Goal: Information Seeking & Learning: Learn about a topic

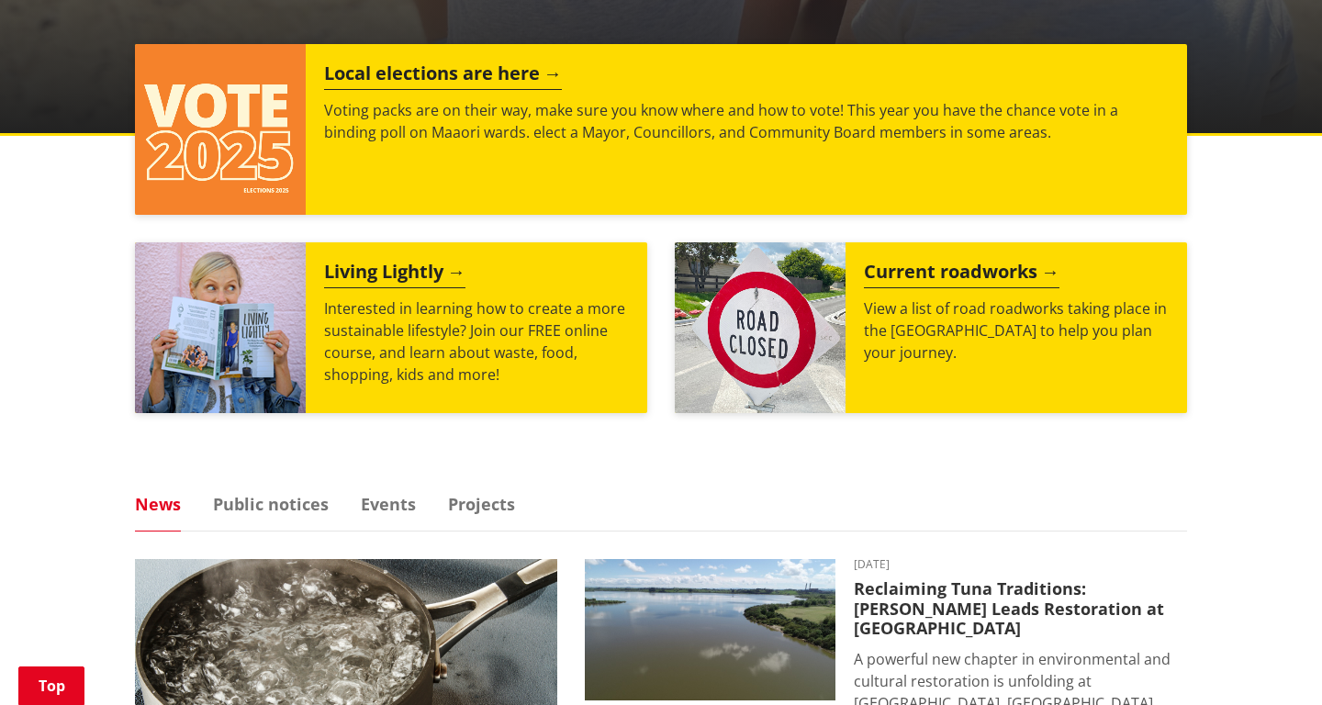
scroll to position [723, 0]
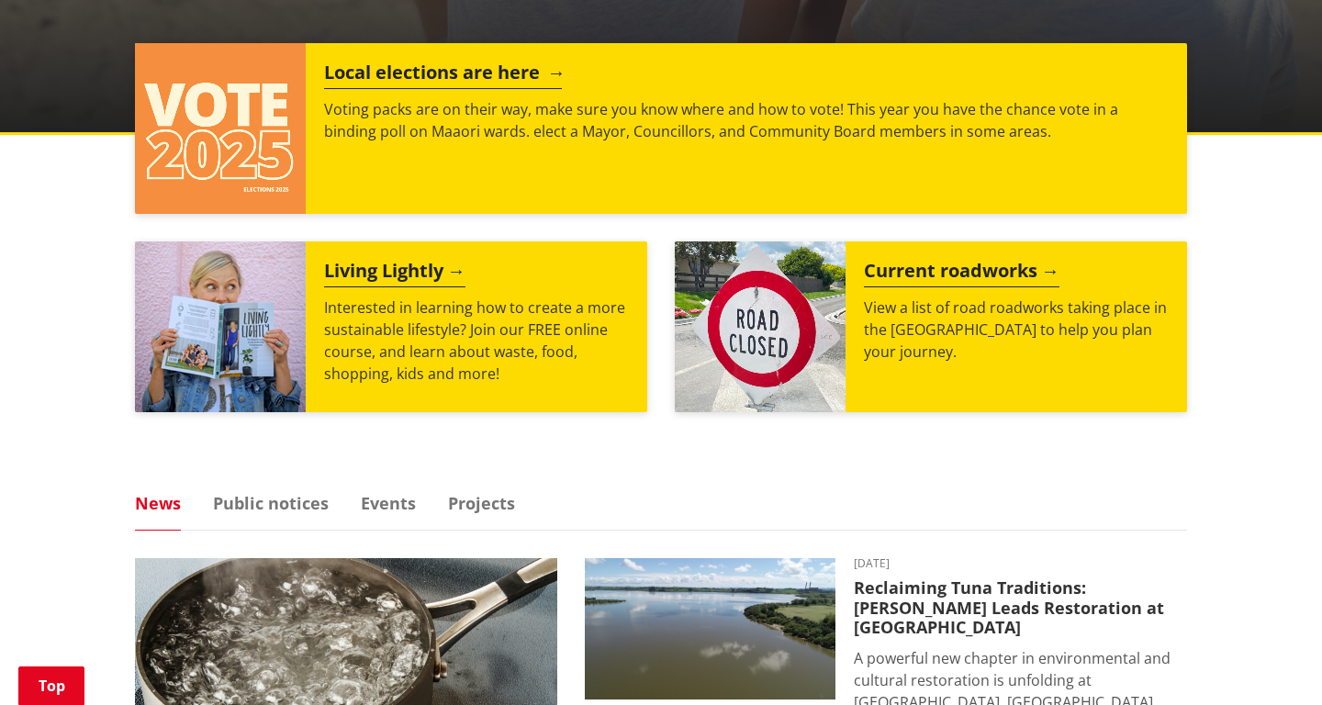
click at [402, 121] on p "Voting packs are on their way, make sure you know where and how to vote! This y…" at bounding box center [746, 120] width 845 height 44
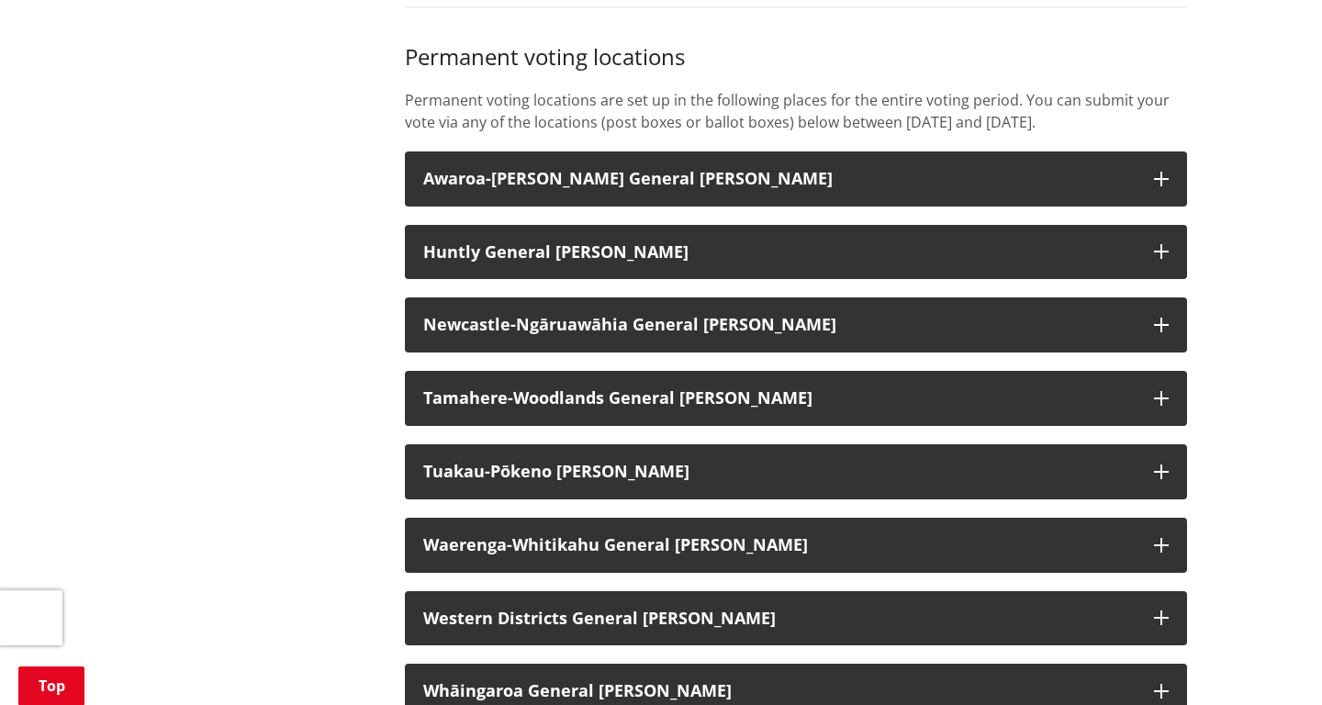
scroll to position [1434, 0]
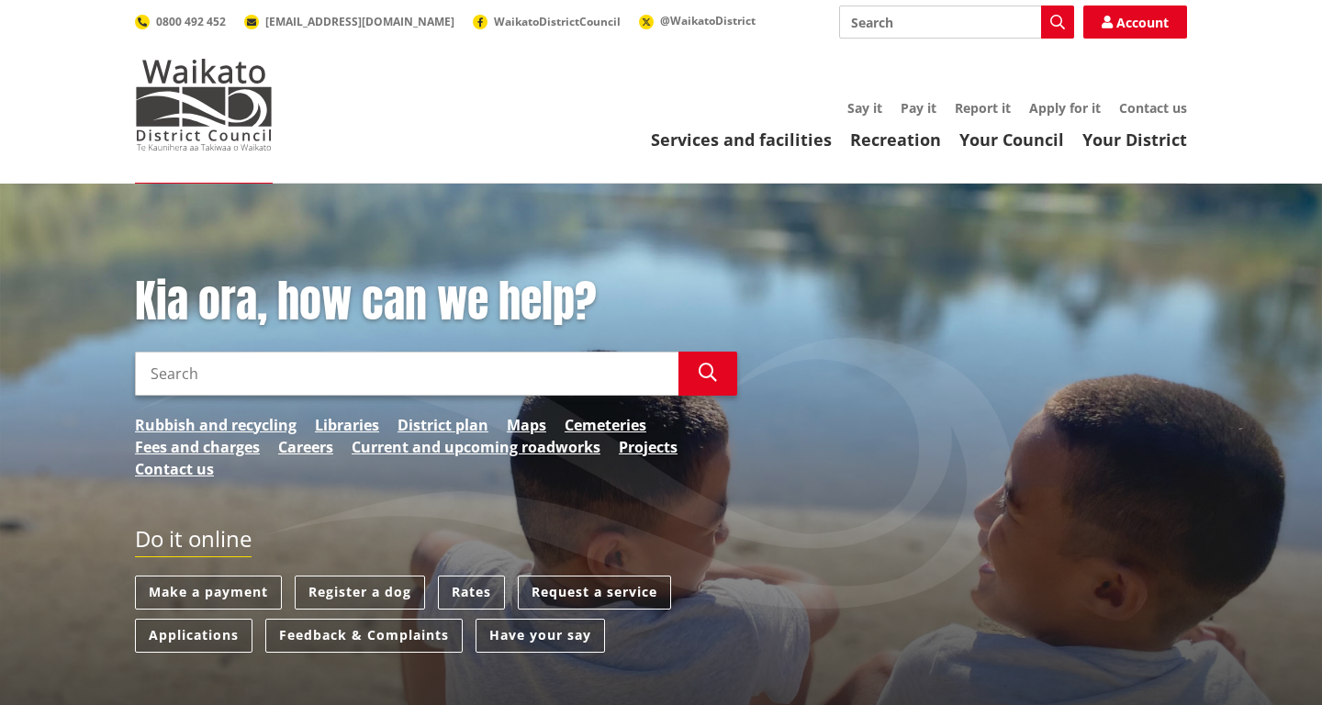
click at [888, 30] on input "Search" at bounding box center [956, 22] width 235 height 33
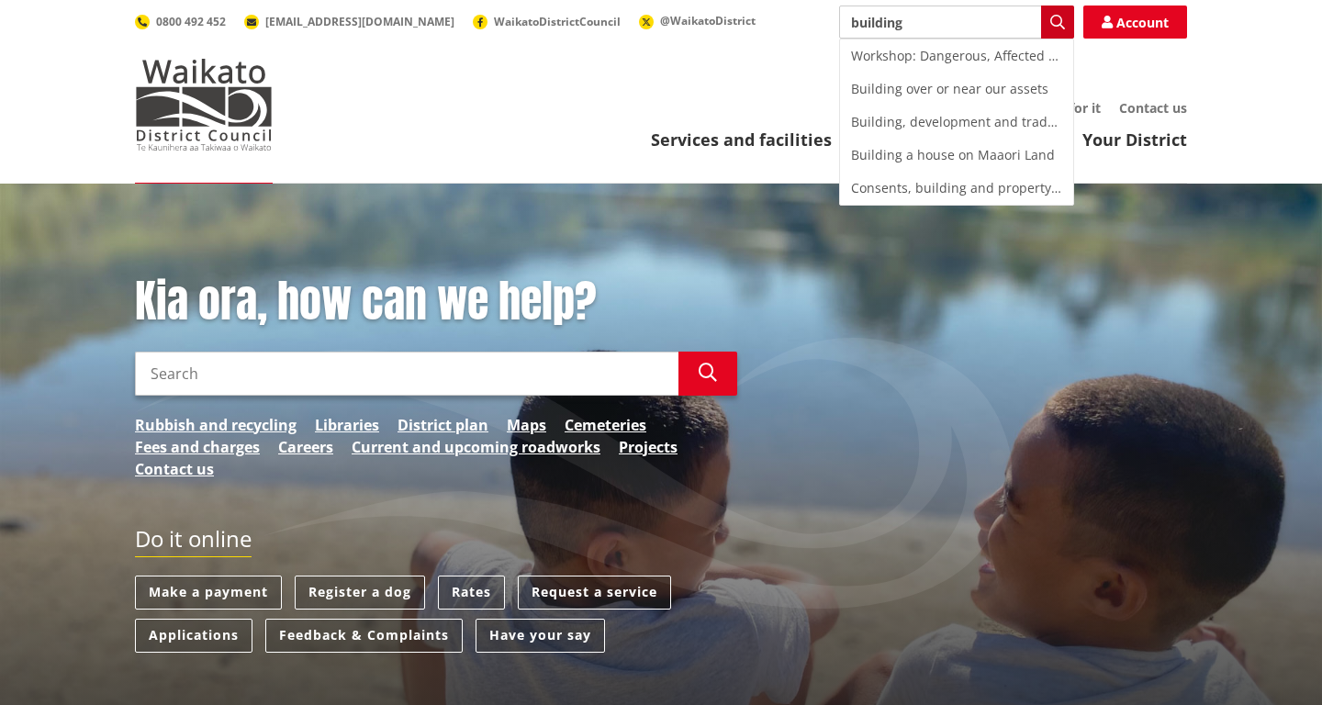
type input "building"
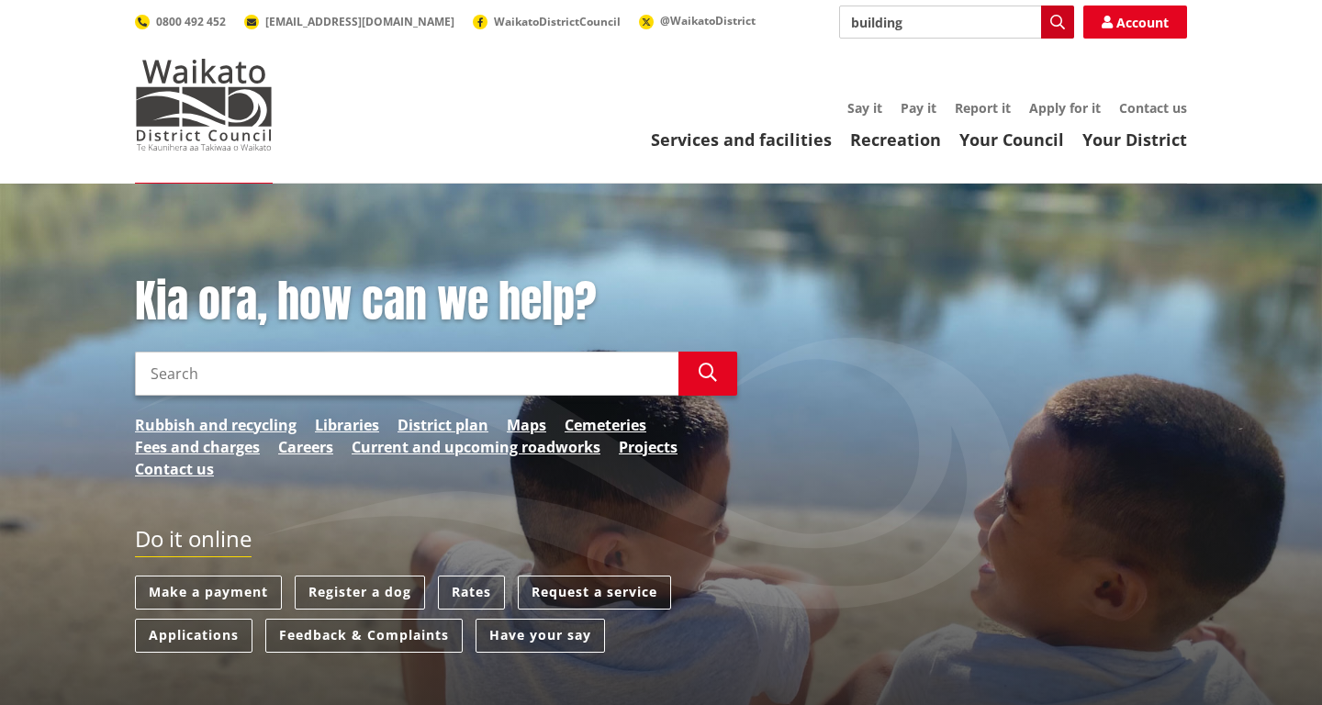
click at [1059, 20] on icon "button" at bounding box center [1057, 22] width 15 height 15
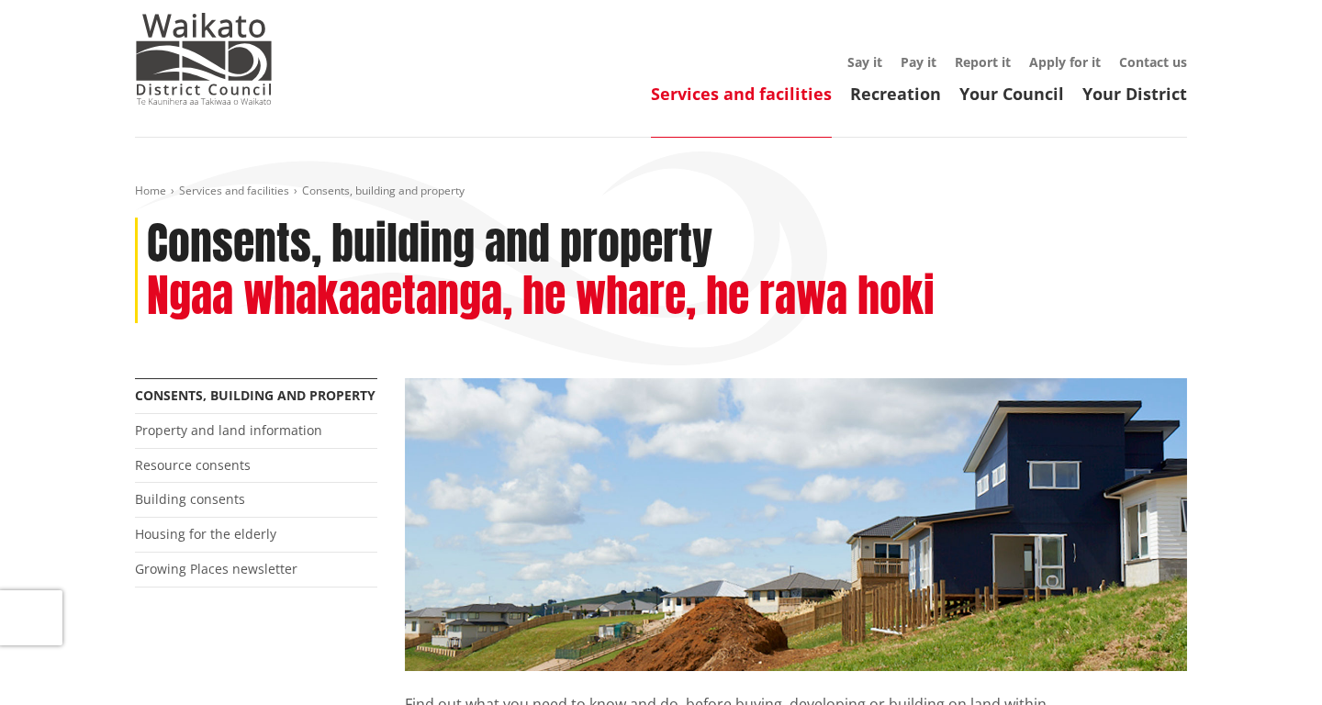
scroll to position [47, 0]
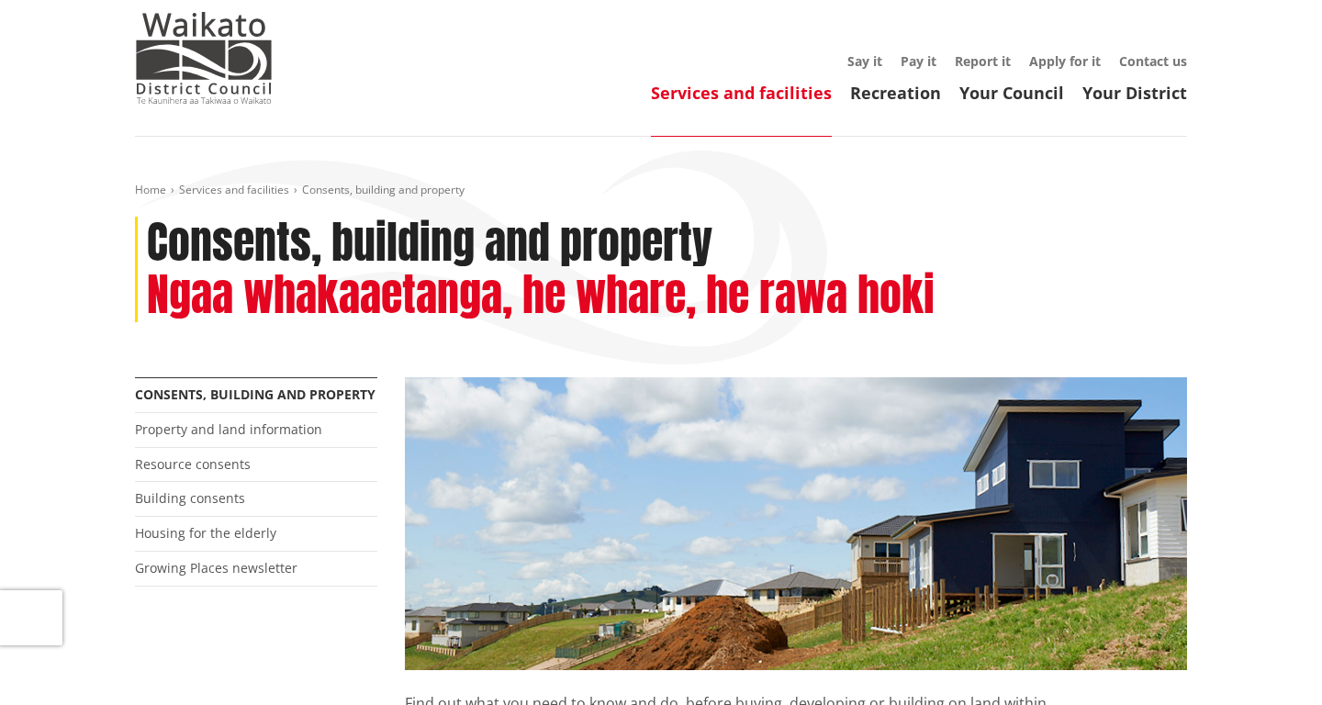
click at [794, 95] on link "Services and facilities" at bounding box center [741, 93] width 181 height 22
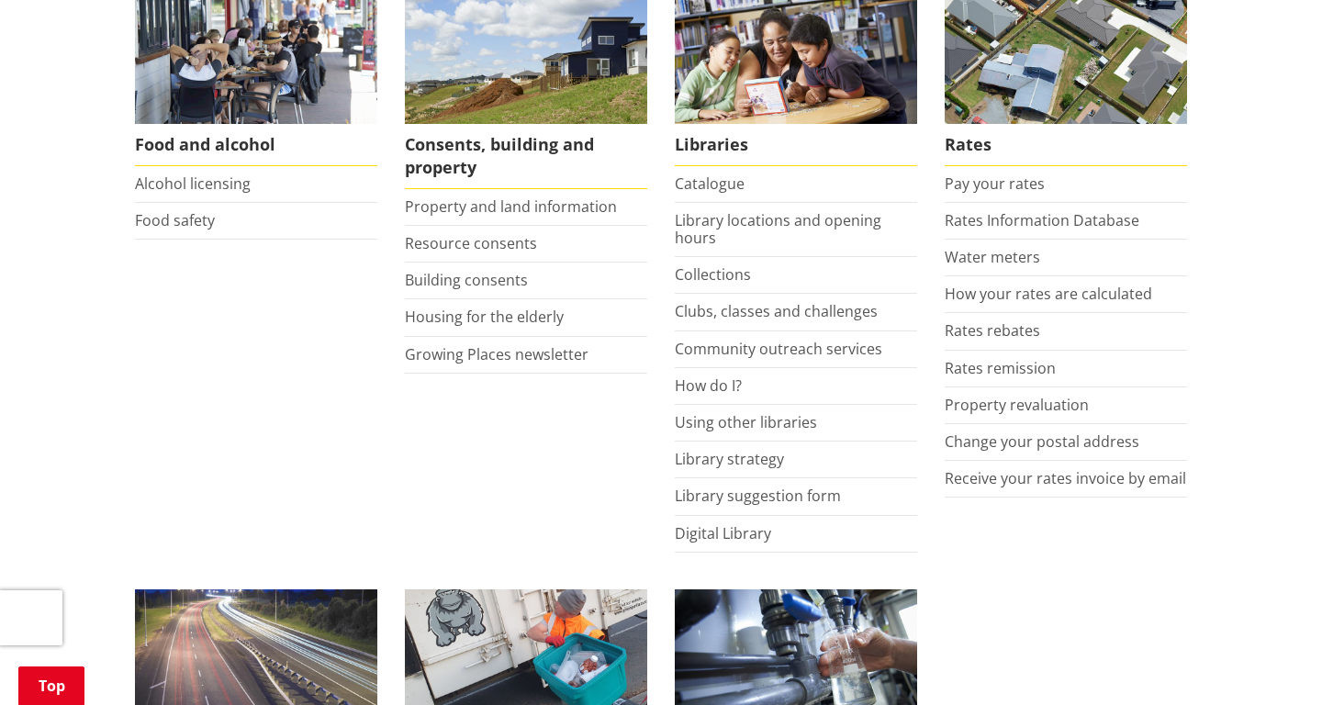
scroll to position [786, 0]
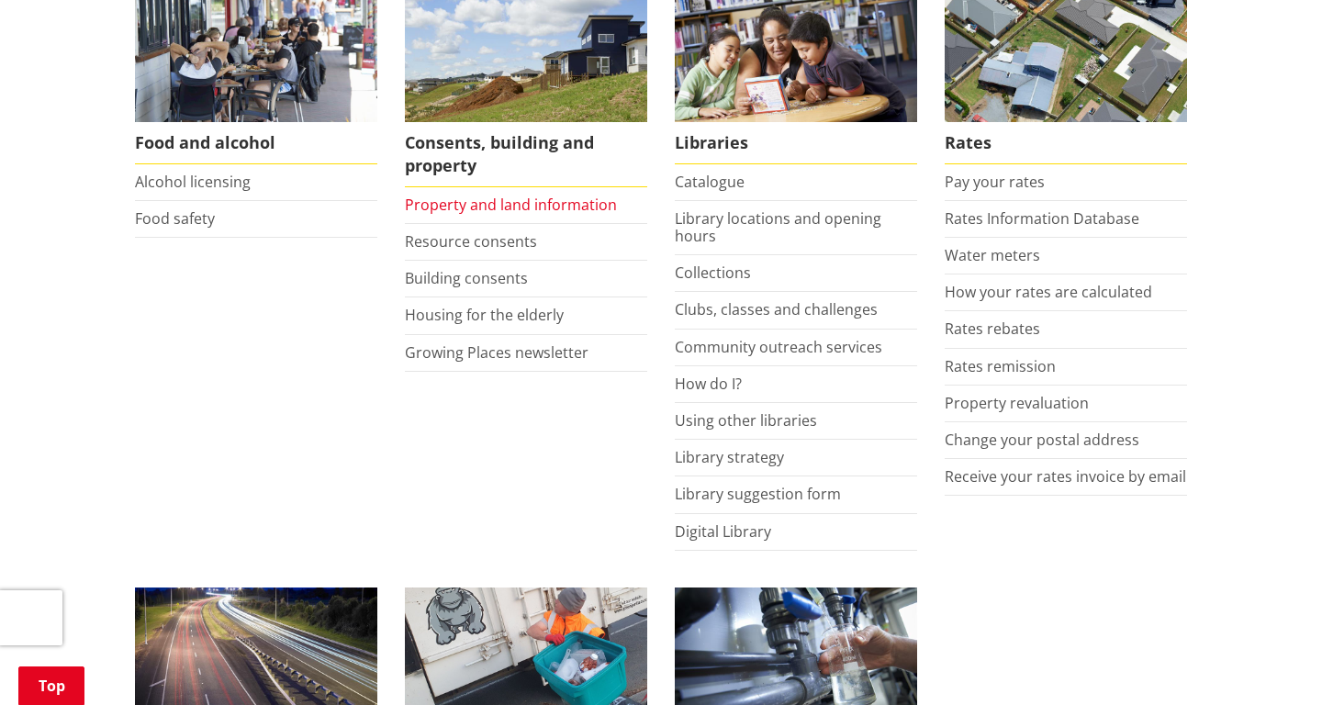
click at [492, 210] on link "Property and land information" at bounding box center [511, 205] width 212 height 20
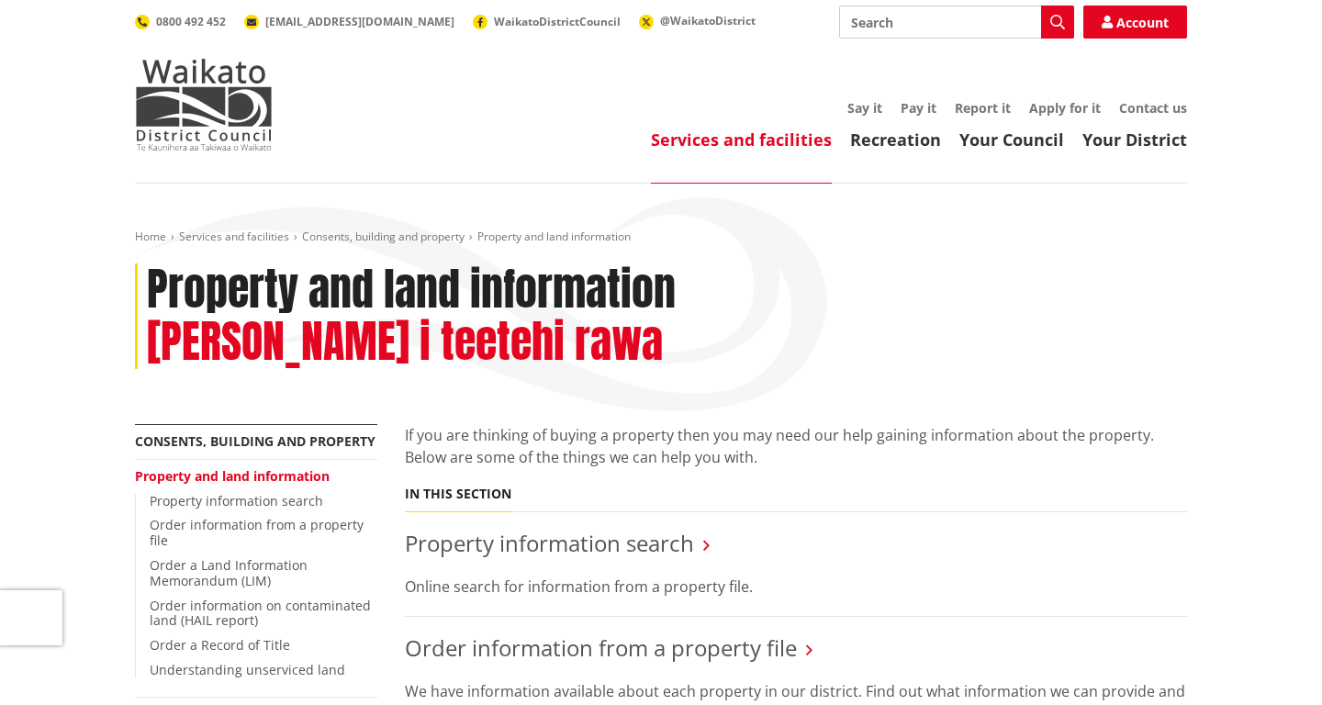
click at [470, 91] on div "Toggle search Toggle navigation Services and facilities Recreation Your Council…" at bounding box center [661, 78] width 1080 height 145
click at [909, 16] on input "Search" at bounding box center [956, 22] width 235 height 33
